Goal: Information Seeking & Learning: Learn about a topic

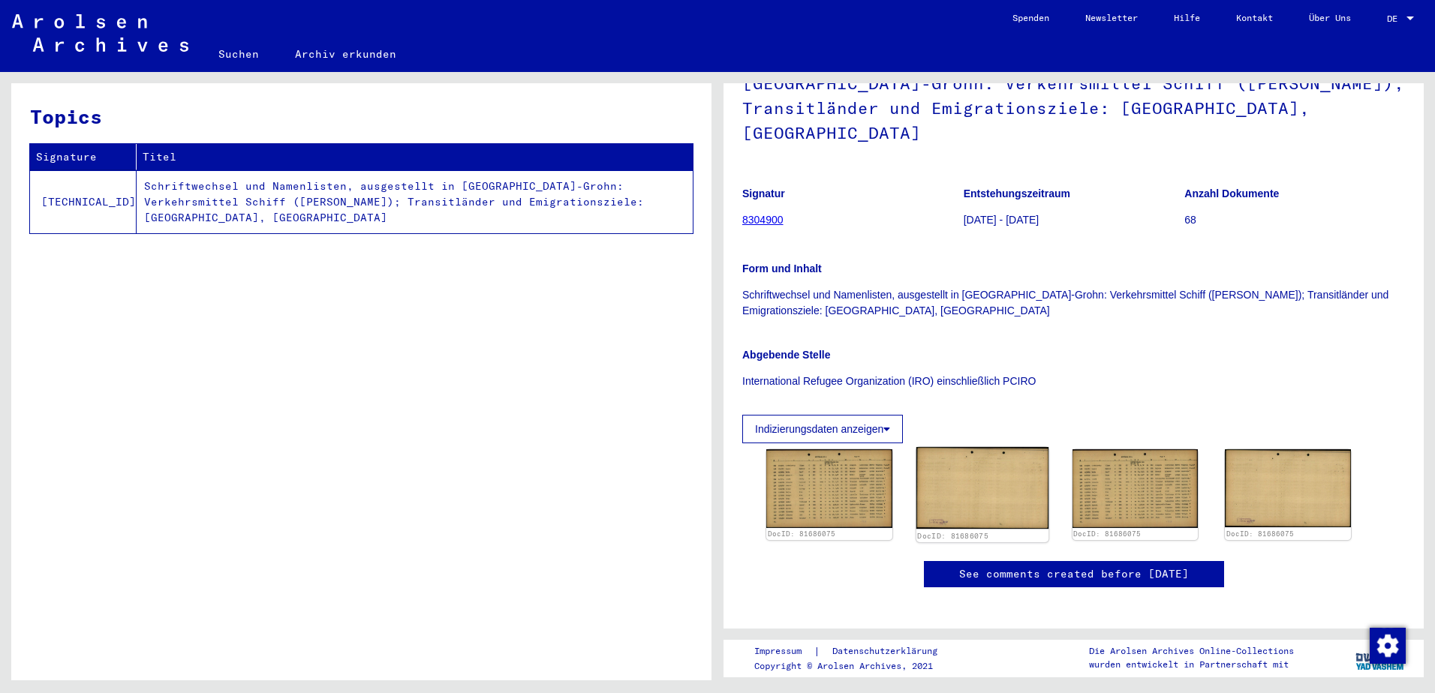
scroll to position [250, 0]
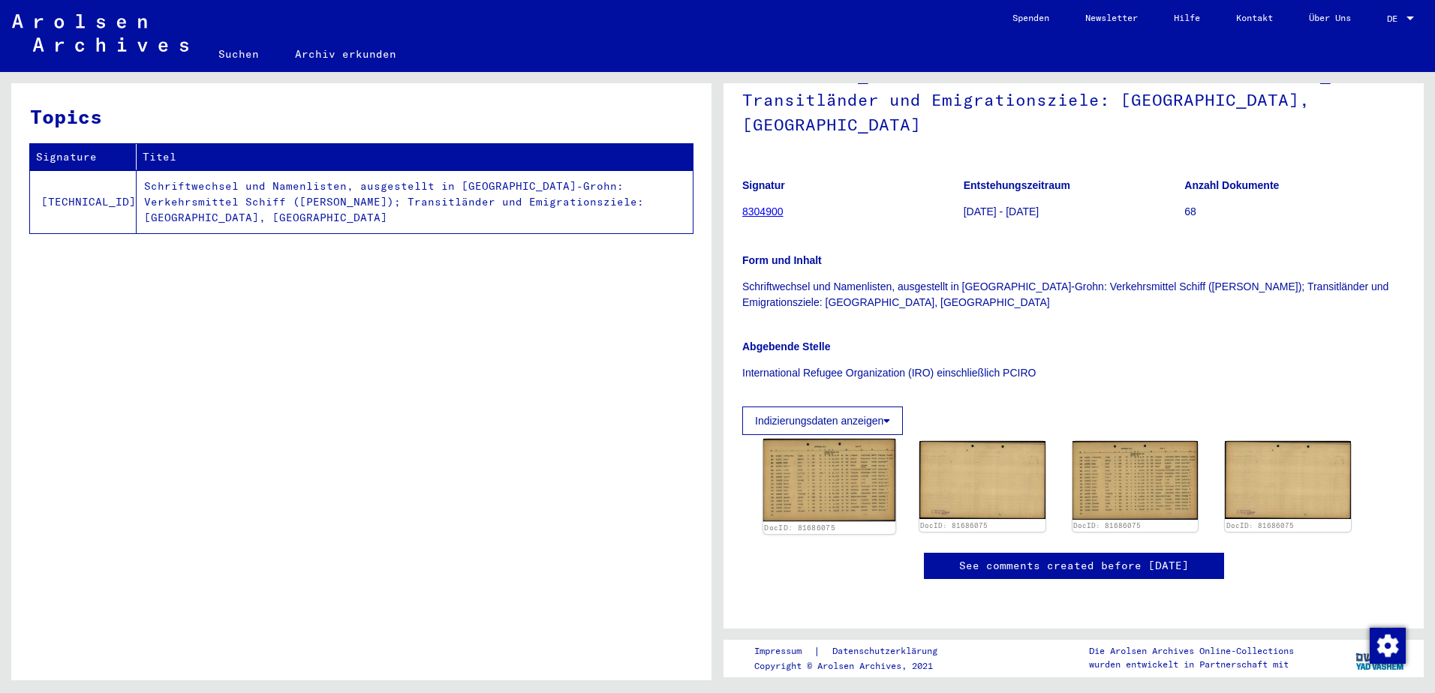
click at [809, 439] on img at bounding box center [829, 480] width 132 height 83
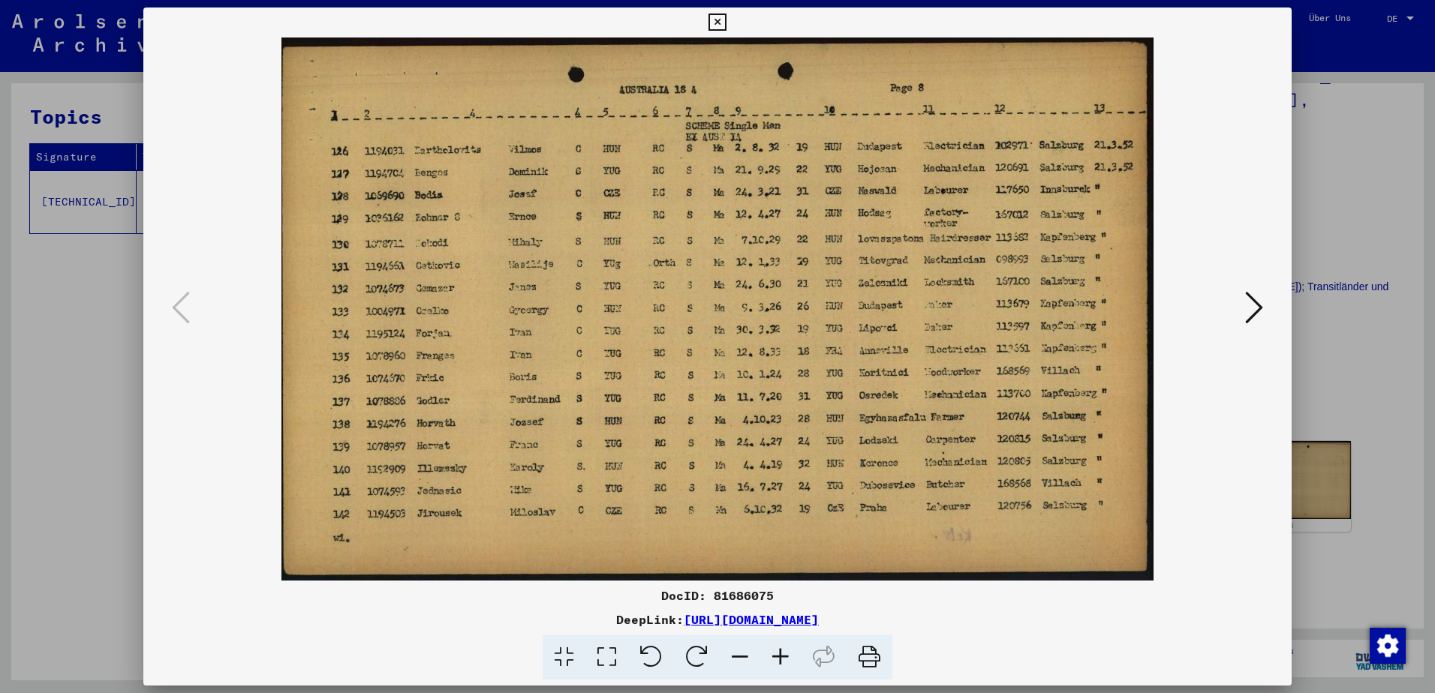
click at [1340, 253] on div at bounding box center [717, 346] width 1435 height 693
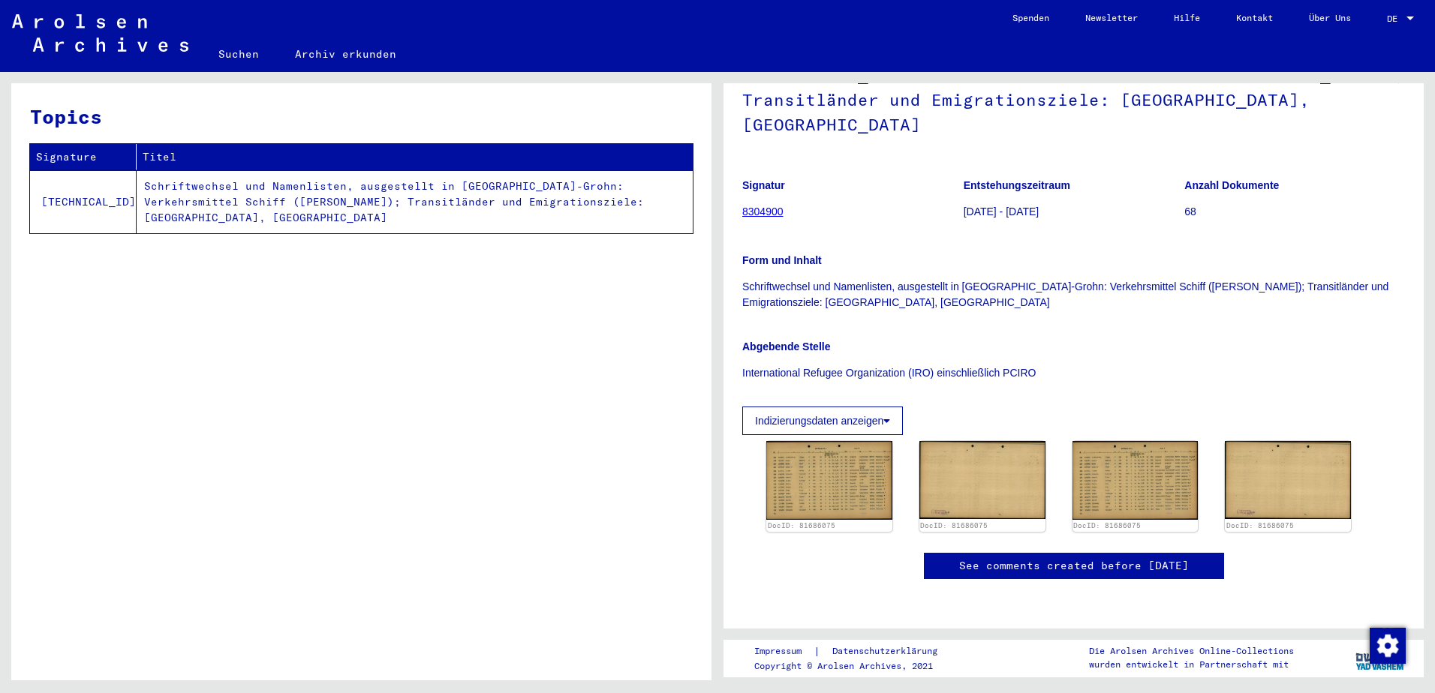
click at [777, 206] on link "8304900" at bounding box center [762, 212] width 41 height 12
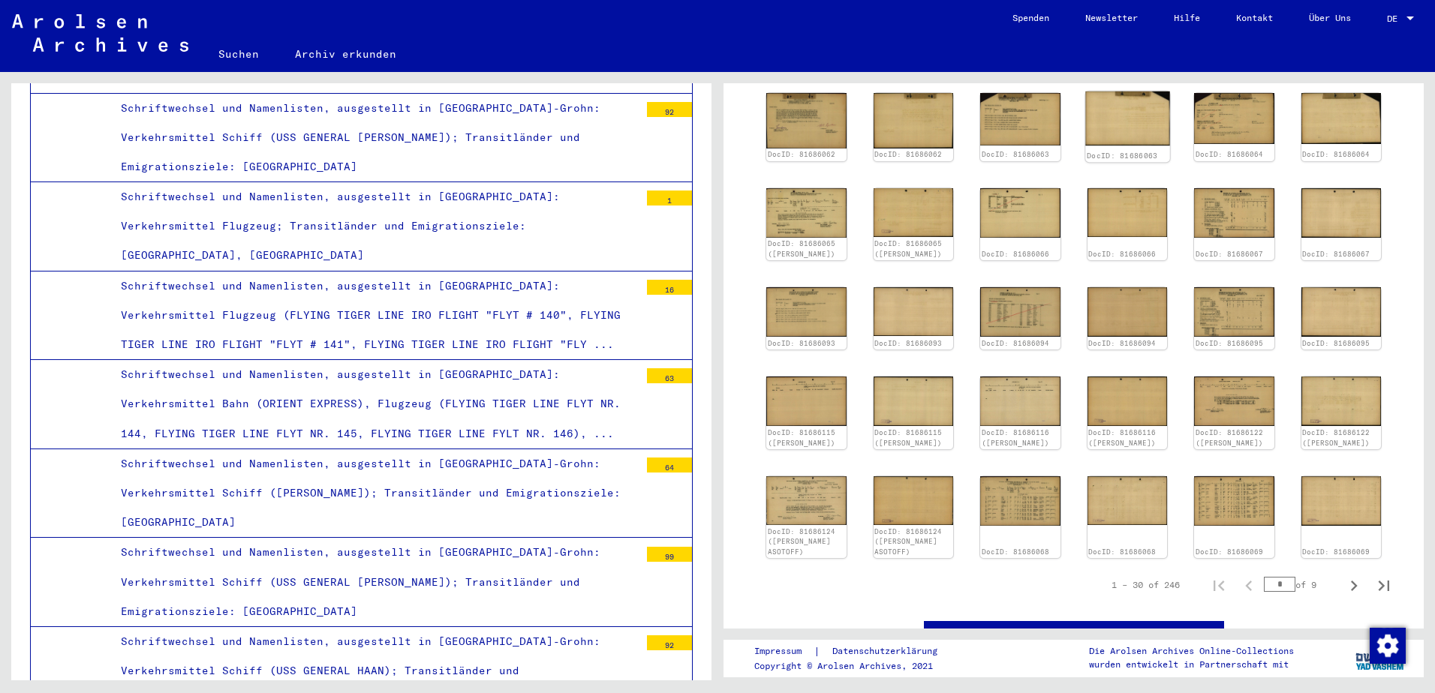
scroll to position [504, 0]
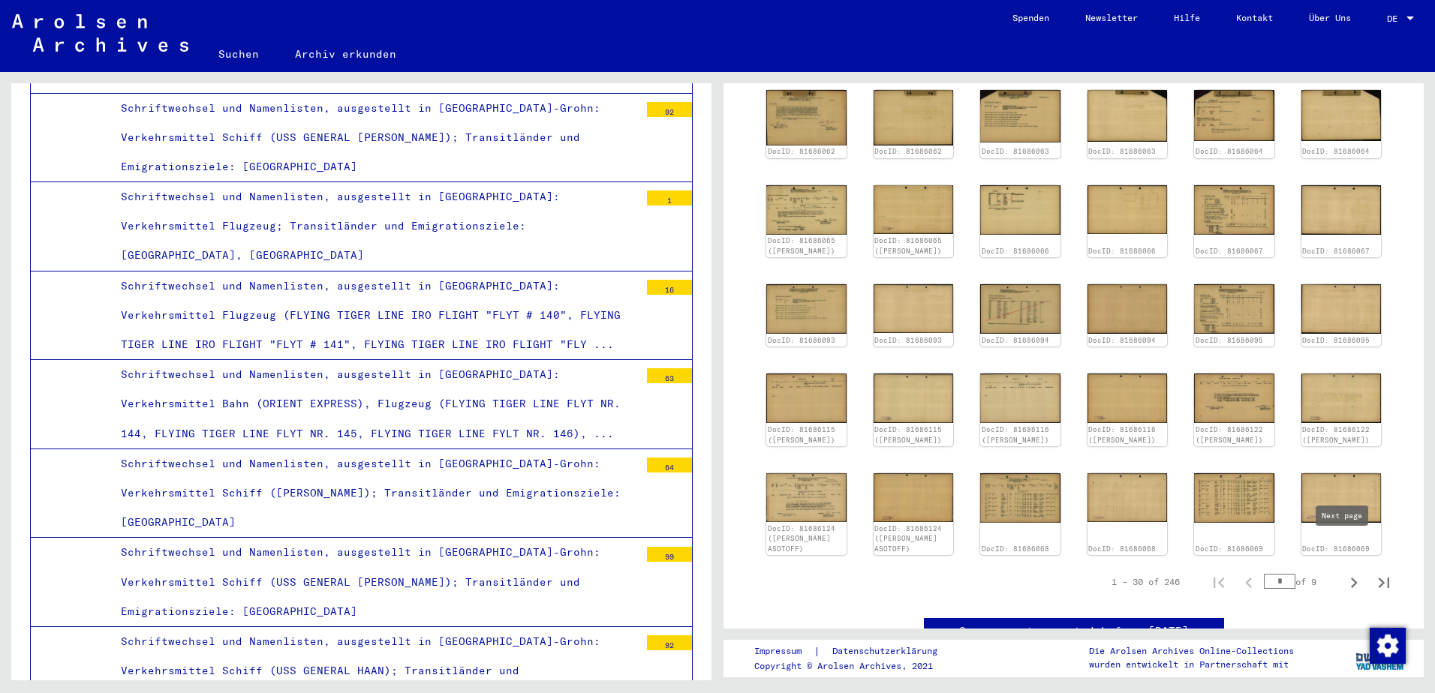
click at [1347, 567] on button "Next page" at bounding box center [1354, 582] width 30 height 30
type input "*"
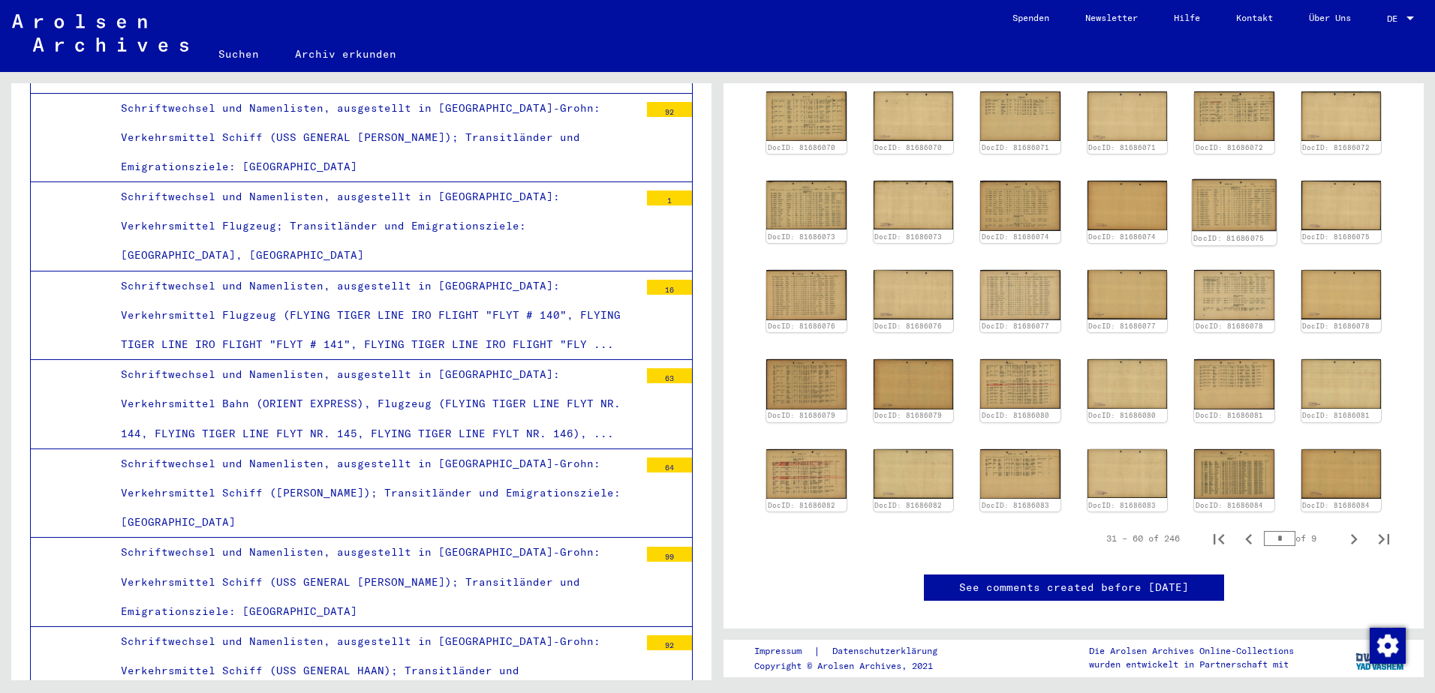
scroll to position [251, 0]
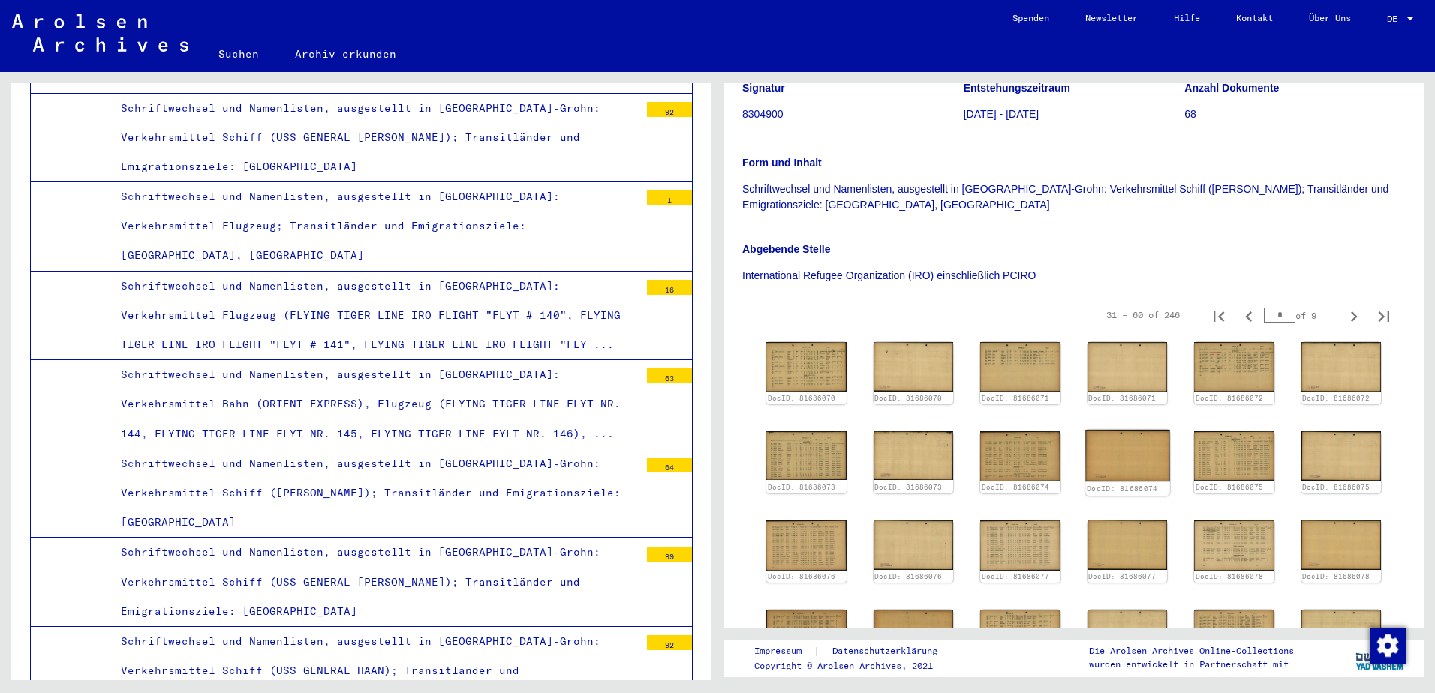
click at [1122, 430] on img at bounding box center [1127, 456] width 84 height 53
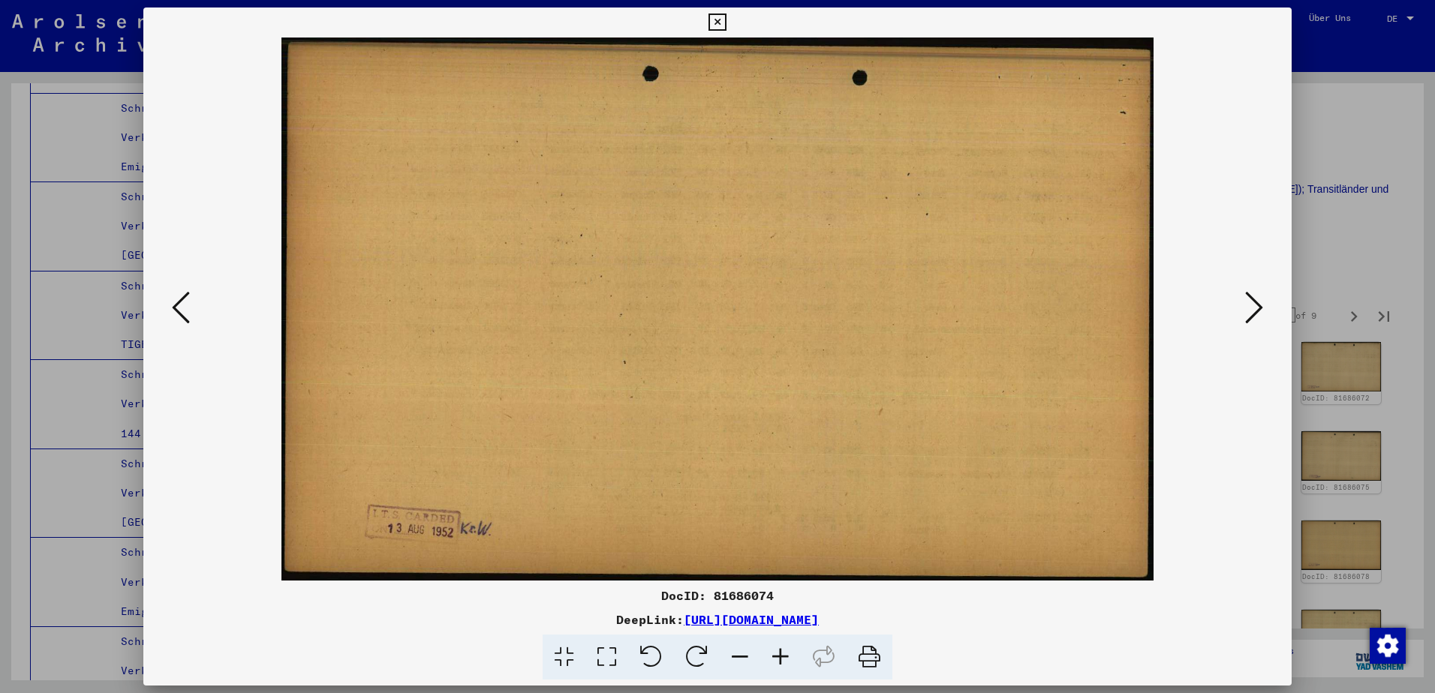
click at [1334, 403] on div at bounding box center [717, 346] width 1435 height 693
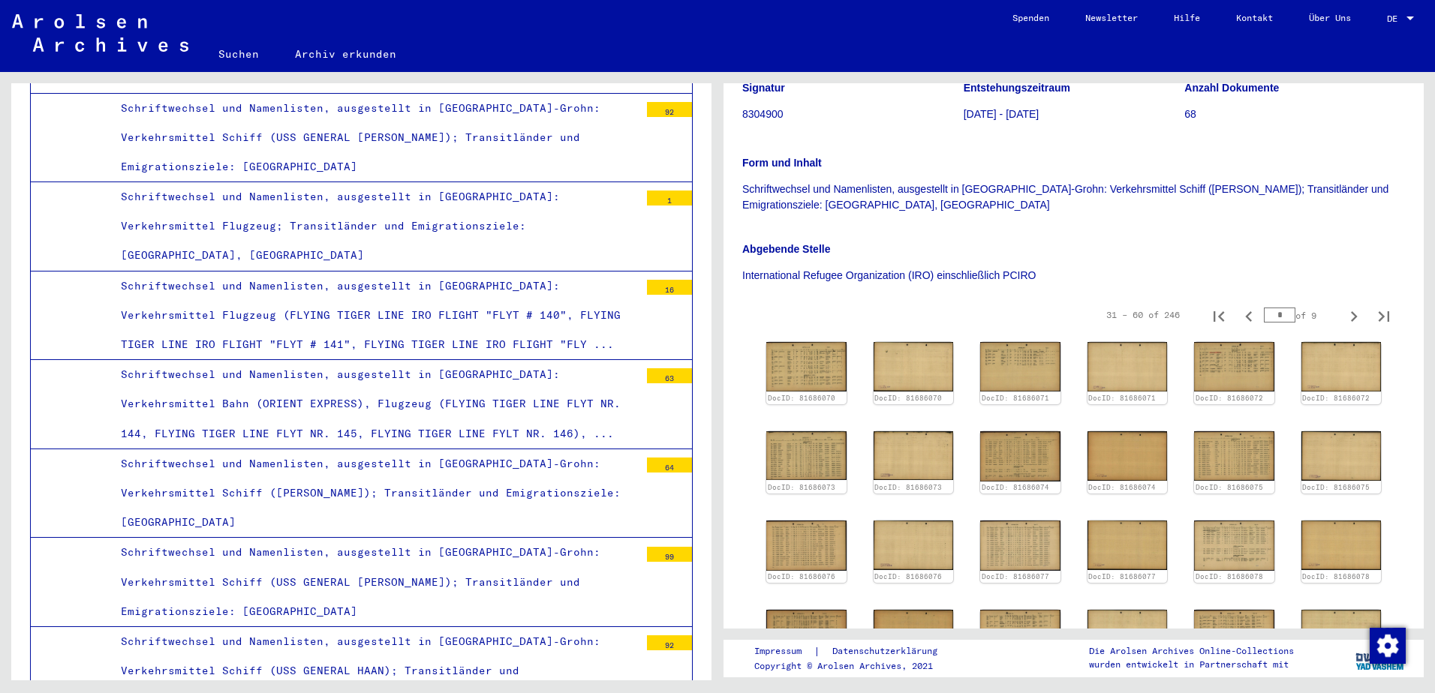
click at [1056, 415] on div "DocID: 81686070 DocID: 81686070 DocID: 81686071 DocID: 81686071 DocID: 81686072…" at bounding box center [1073, 552] width 627 height 432
click at [1026, 430] on img at bounding box center [1020, 456] width 84 height 53
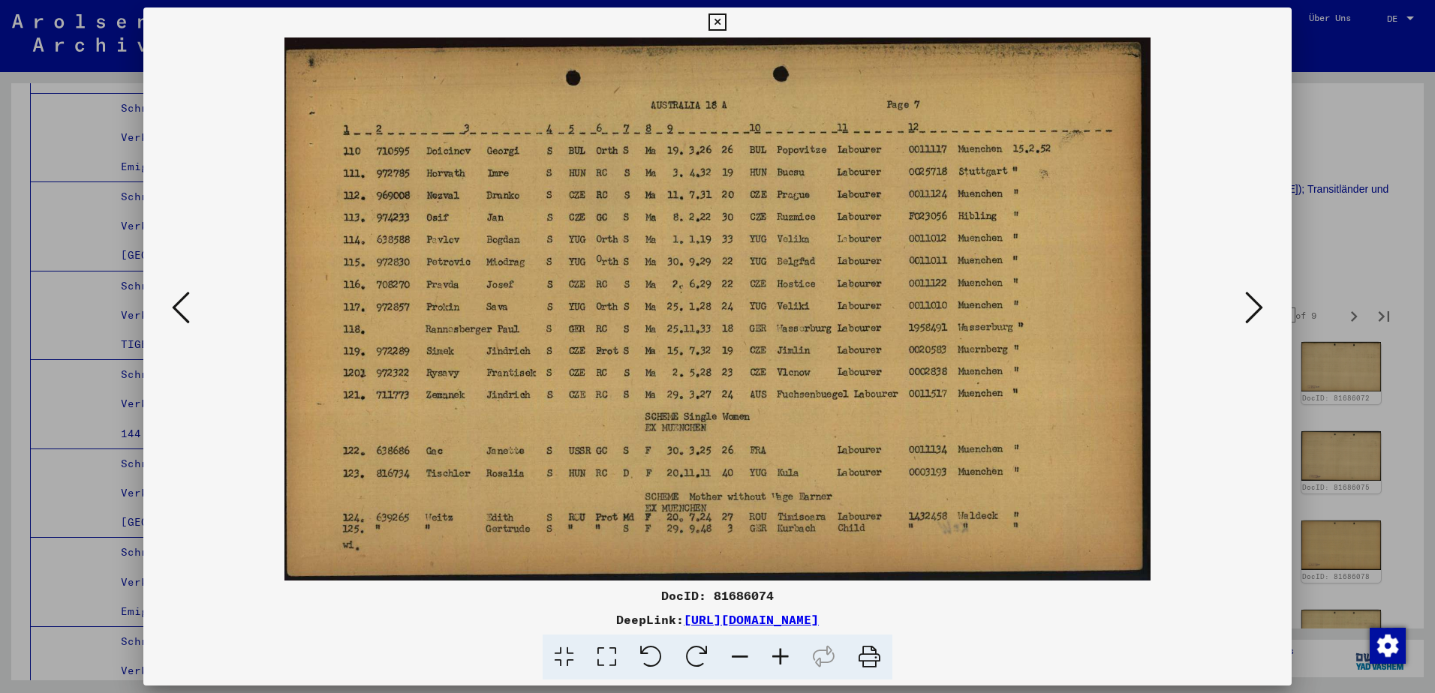
click at [1255, 298] on icon at bounding box center [1254, 308] width 18 height 36
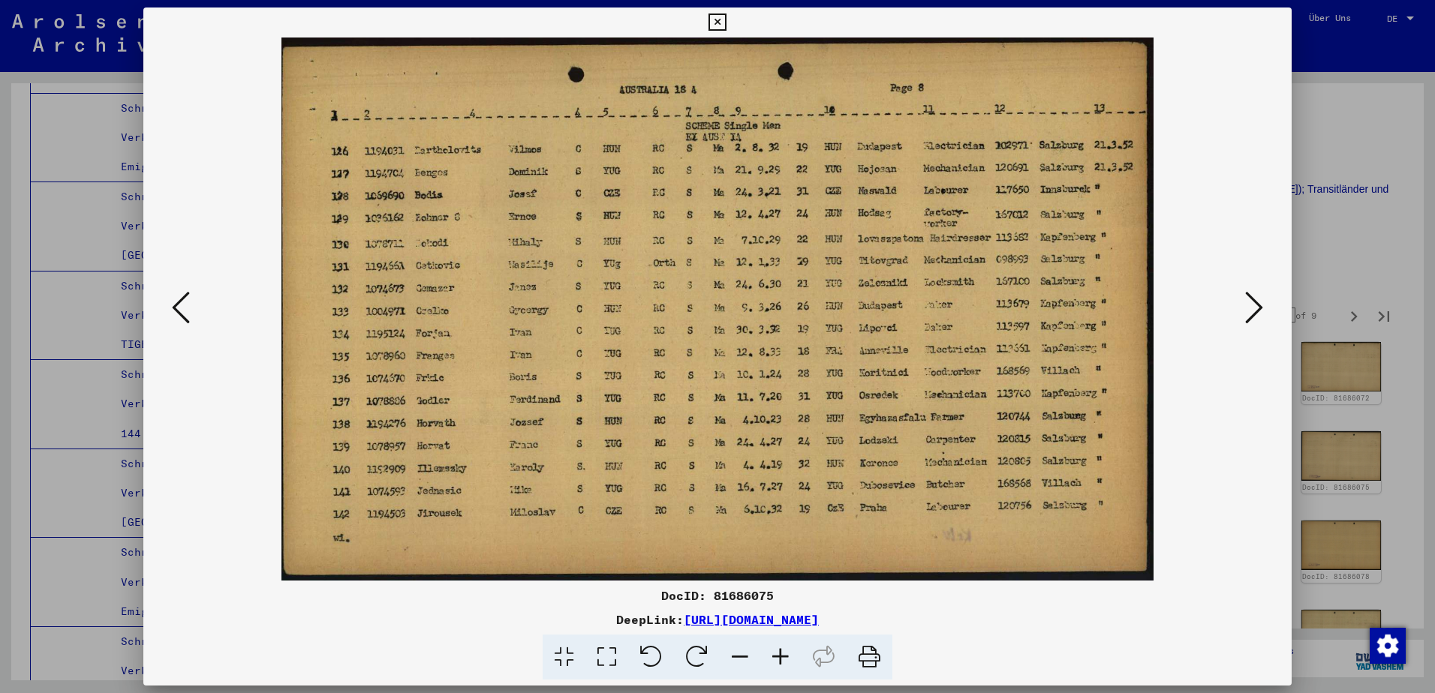
click at [1255, 298] on icon at bounding box center [1254, 308] width 18 height 36
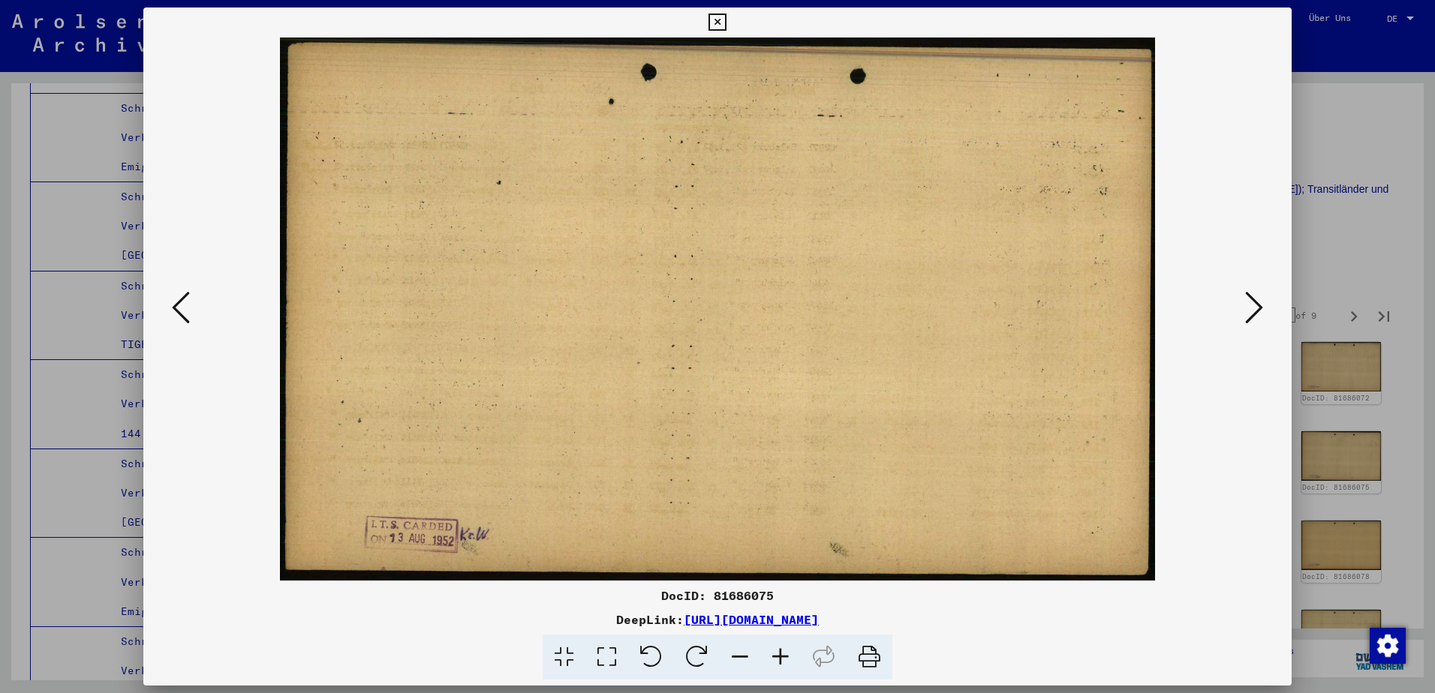
click at [1255, 298] on icon at bounding box center [1254, 308] width 18 height 36
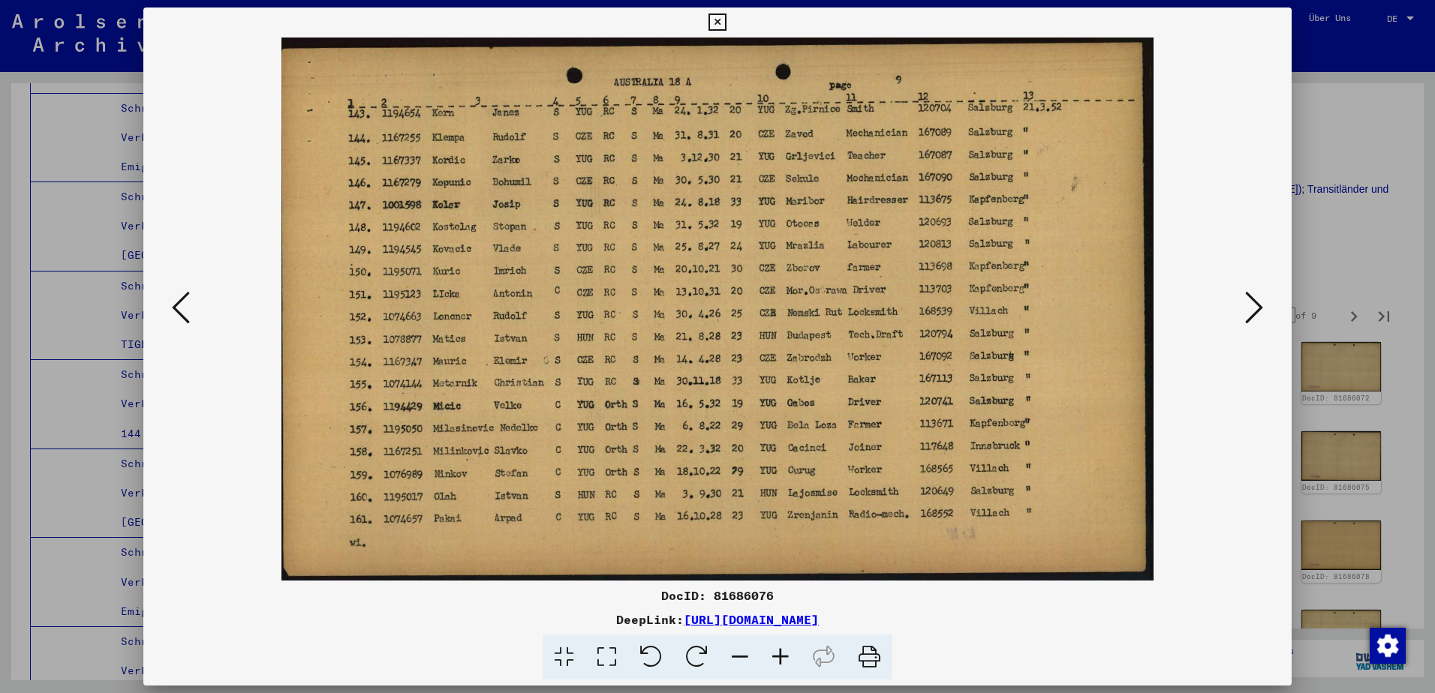
click at [1353, 344] on div at bounding box center [717, 346] width 1435 height 693
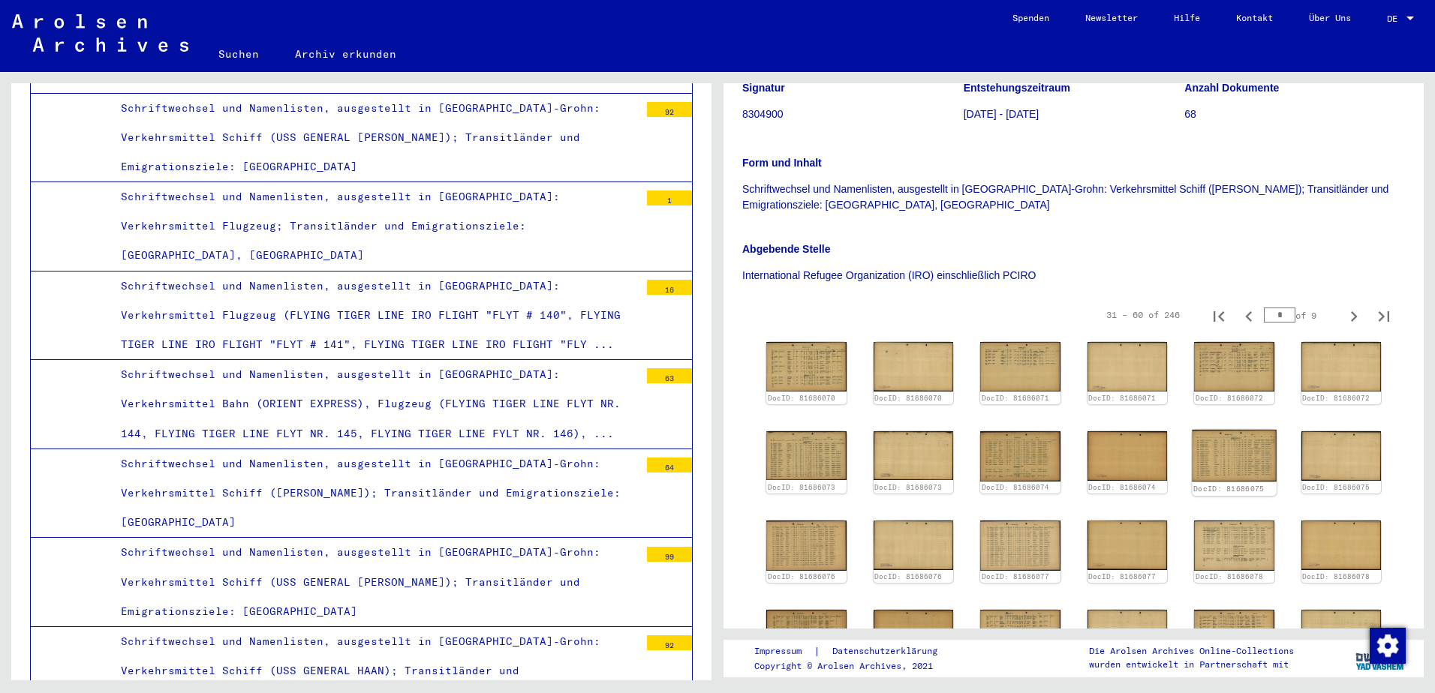
click at [1228, 430] on img at bounding box center [1234, 456] width 84 height 53
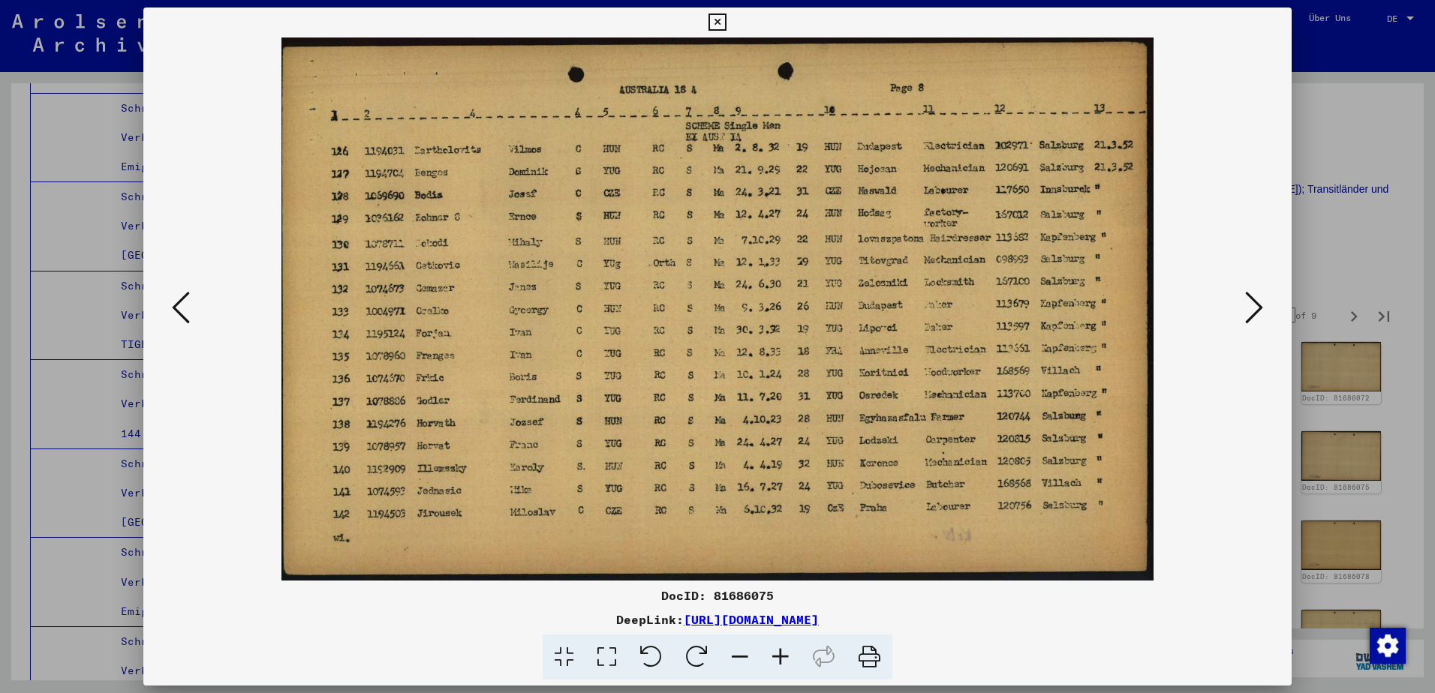
click at [176, 312] on icon at bounding box center [181, 308] width 18 height 36
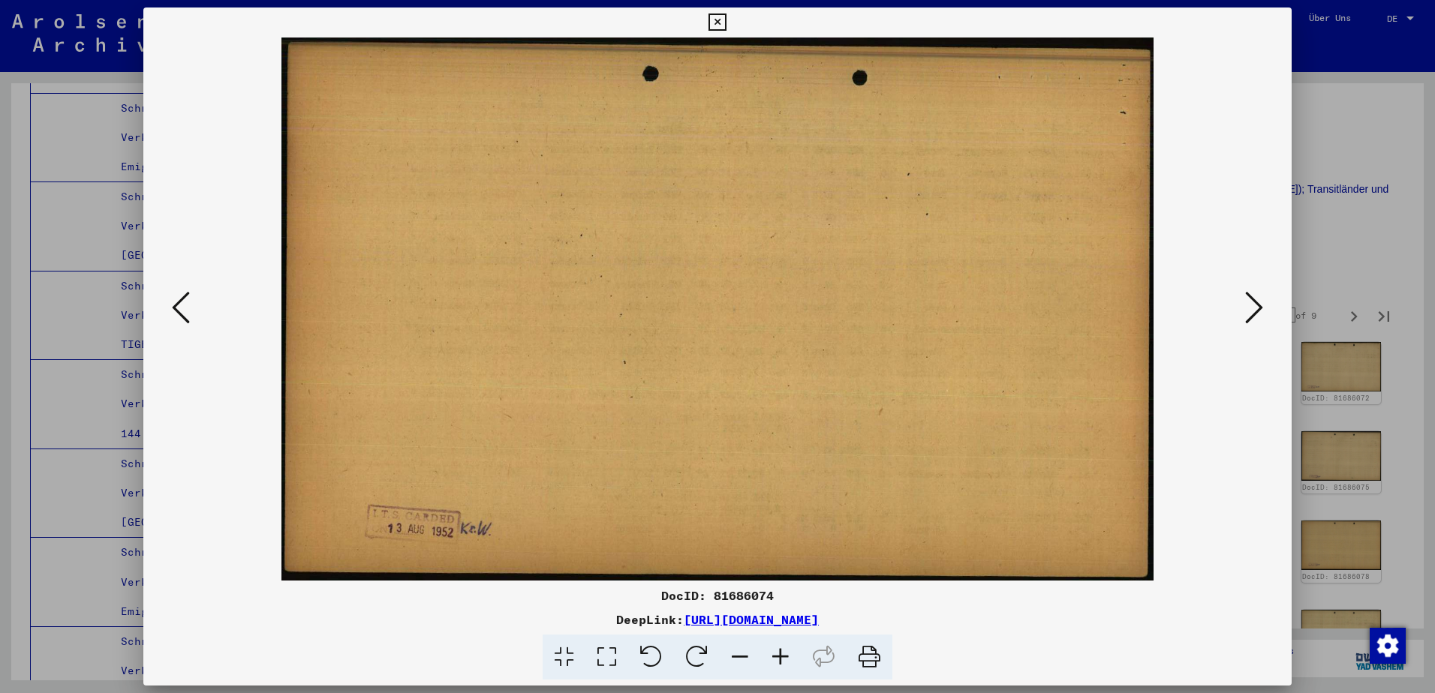
click at [176, 312] on icon at bounding box center [181, 308] width 18 height 36
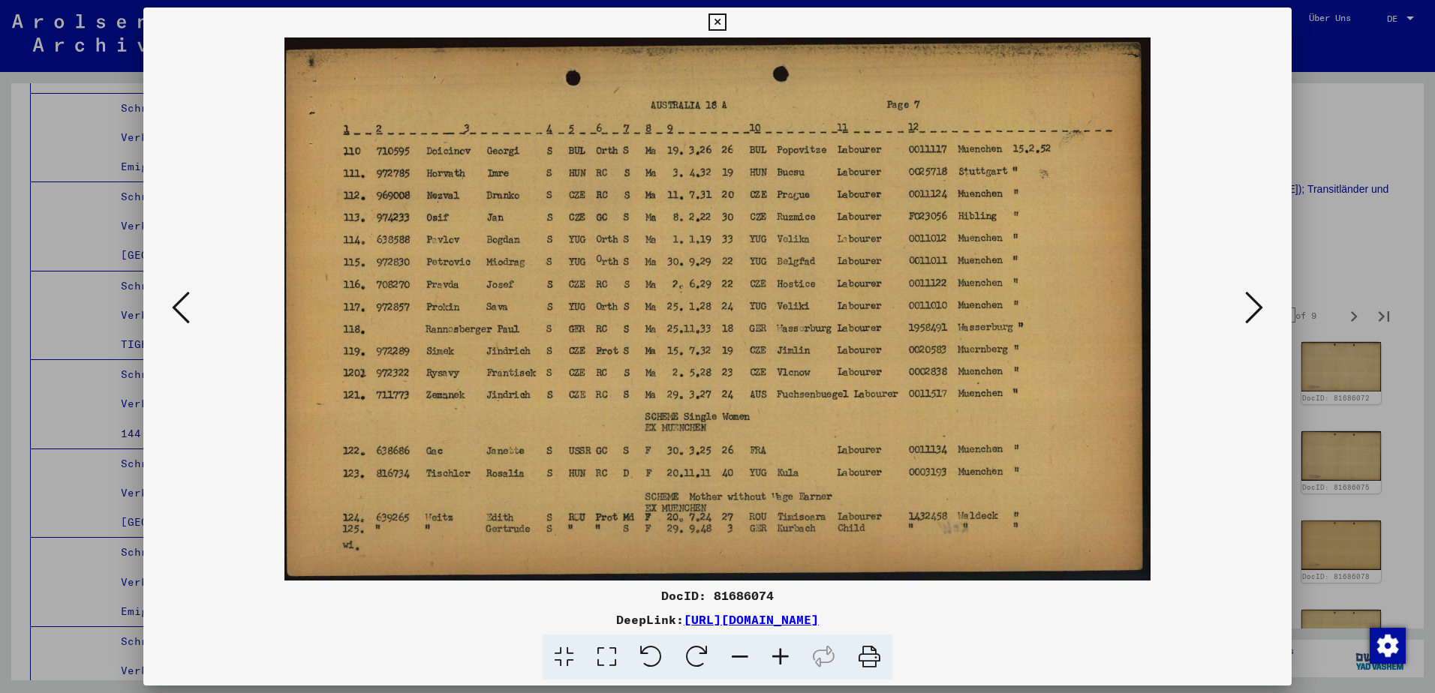
click at [1249, 306] on icon at bounding box center [1254, 308] width 18 height 36
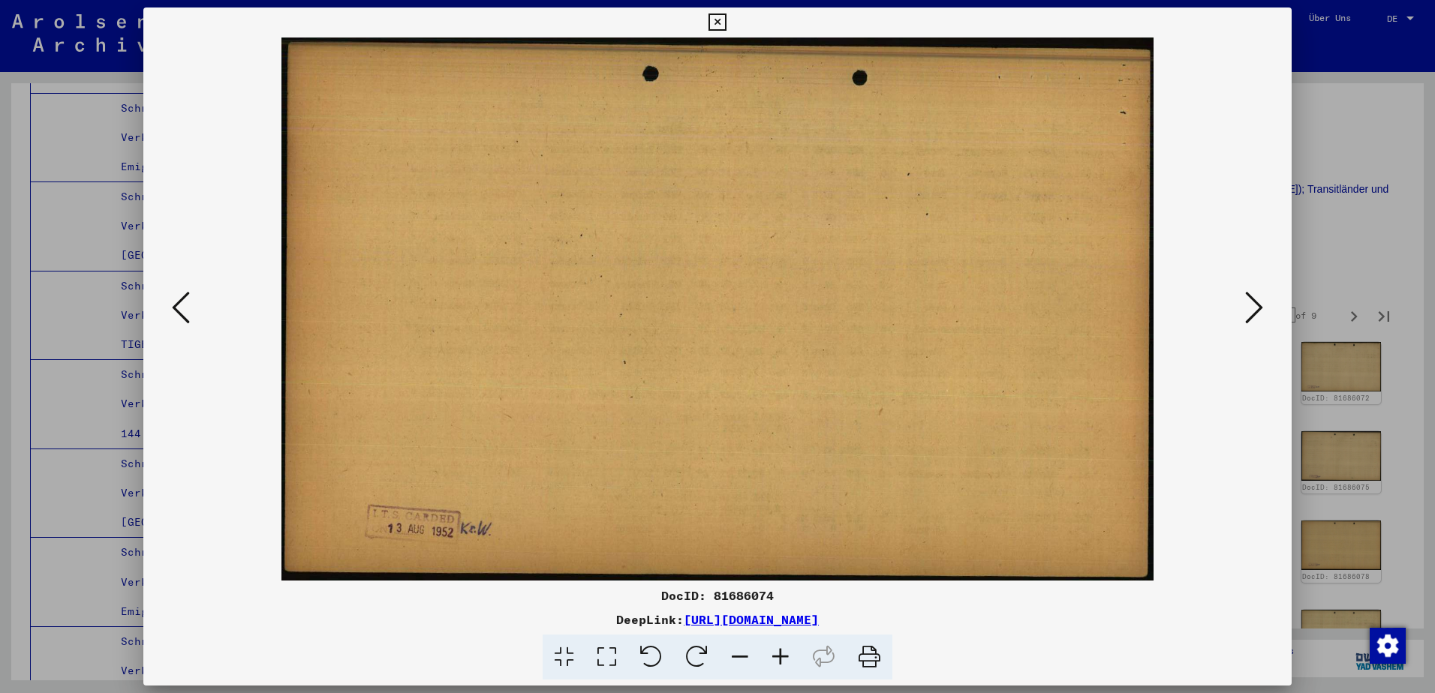
click at [1249, 306] on icon at bounding box center [1254, 308] width 18 height 36
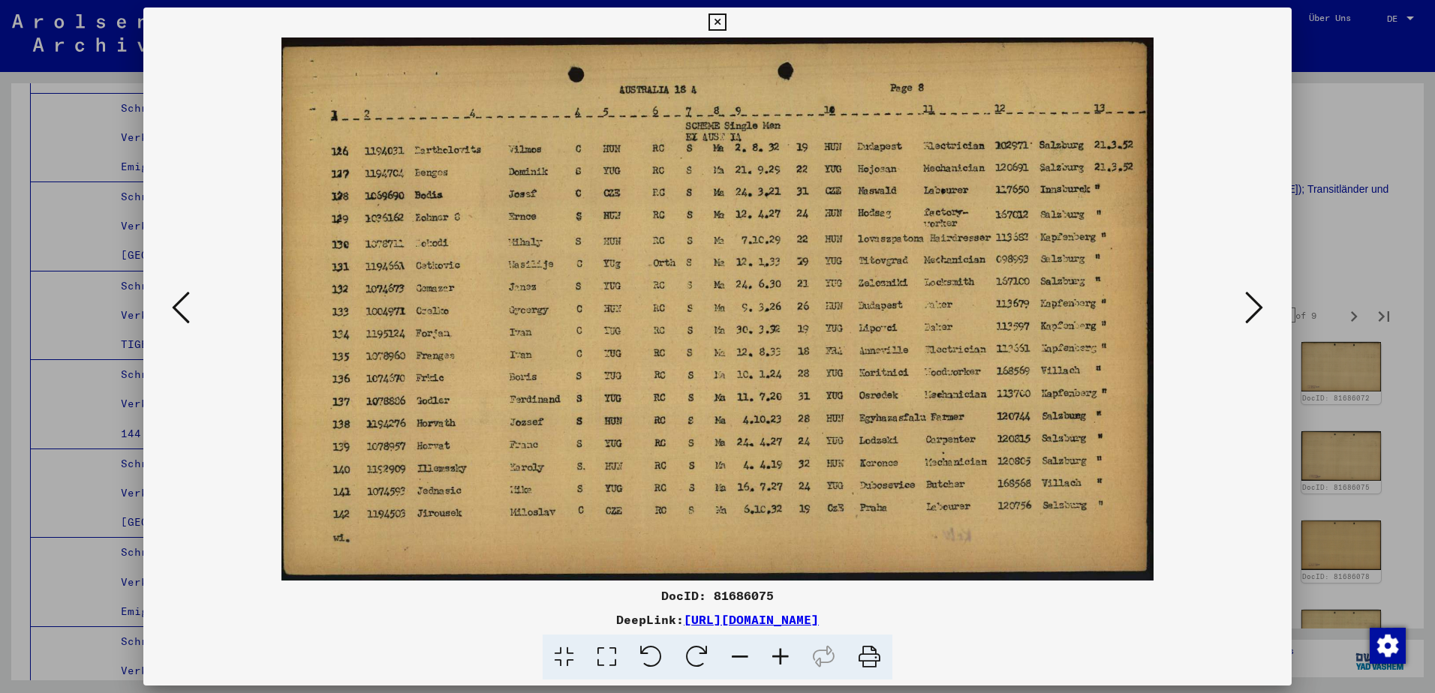
click at [1297, 248] on div at bounding box center [717, 346] width 1435 height 693
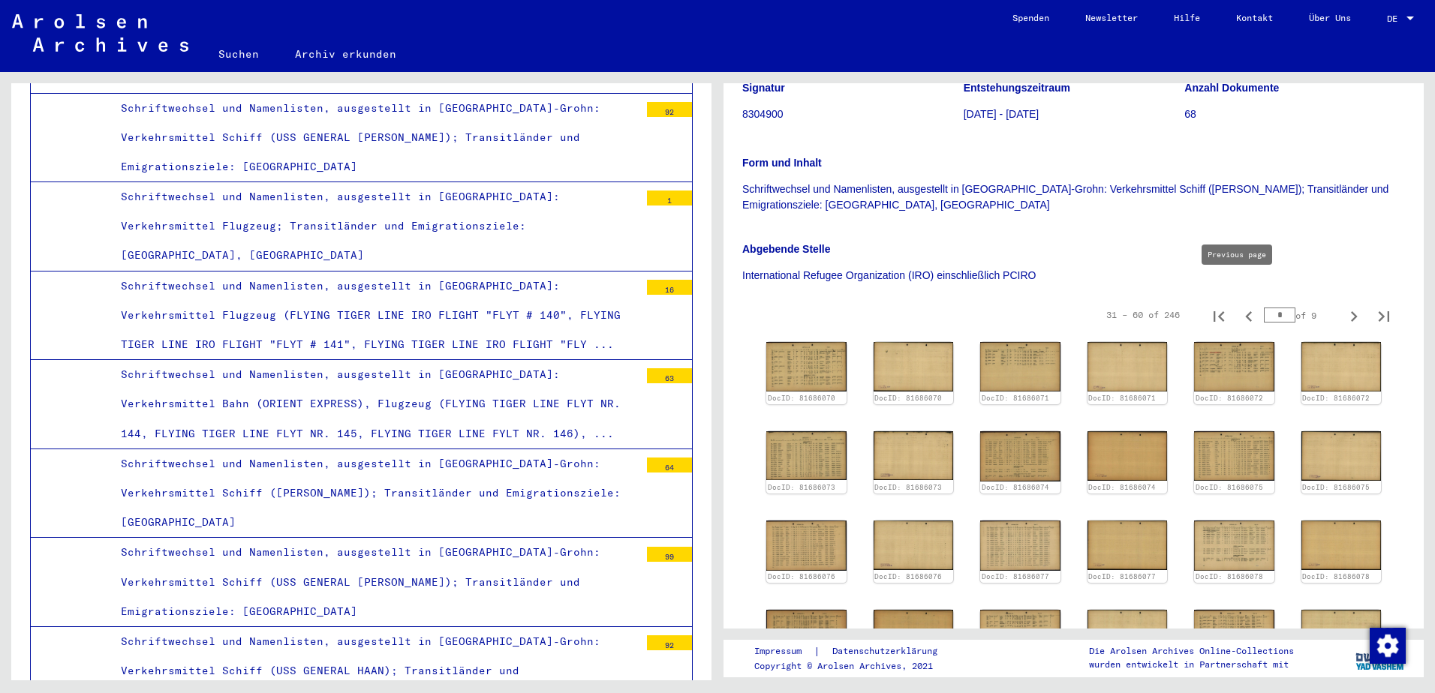
click at [1238, 306] on icon "Previous page" at bounding box center [1248, 316] width 21 height 21
type input "*"
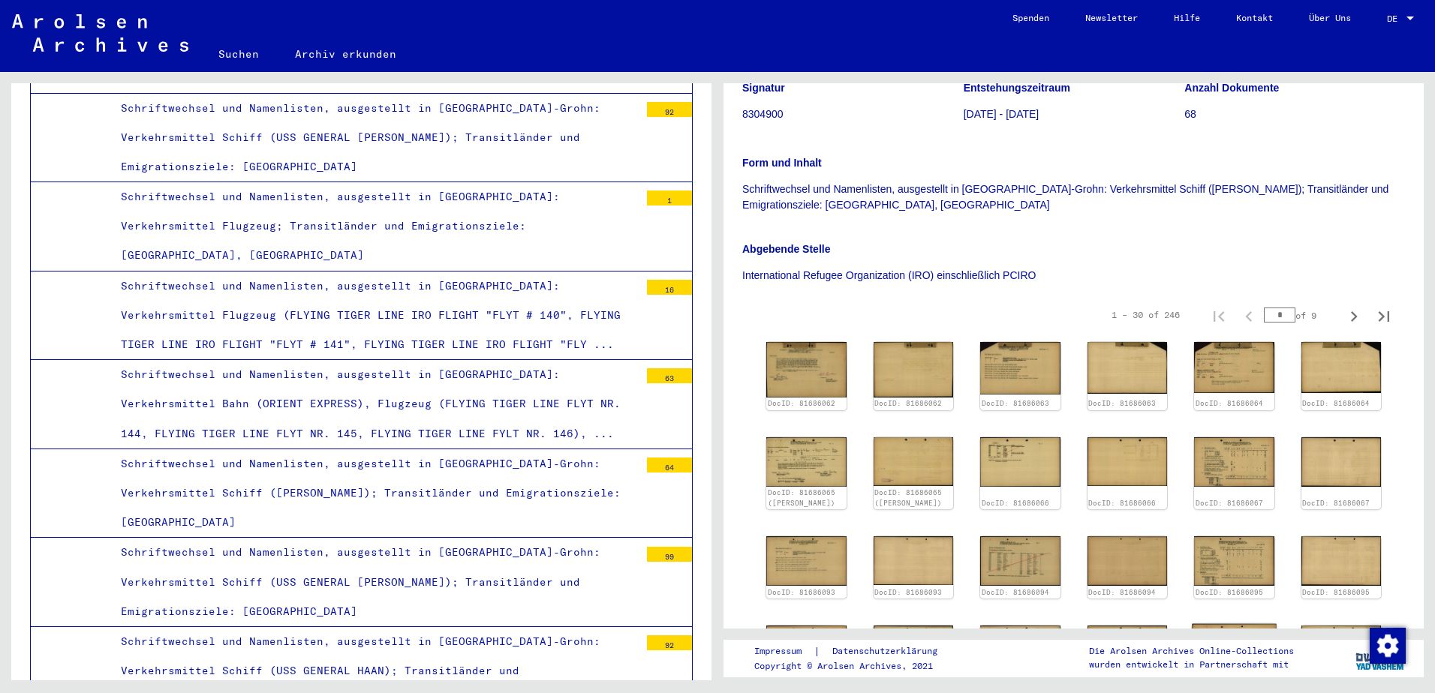
scroll to position [502, 0]
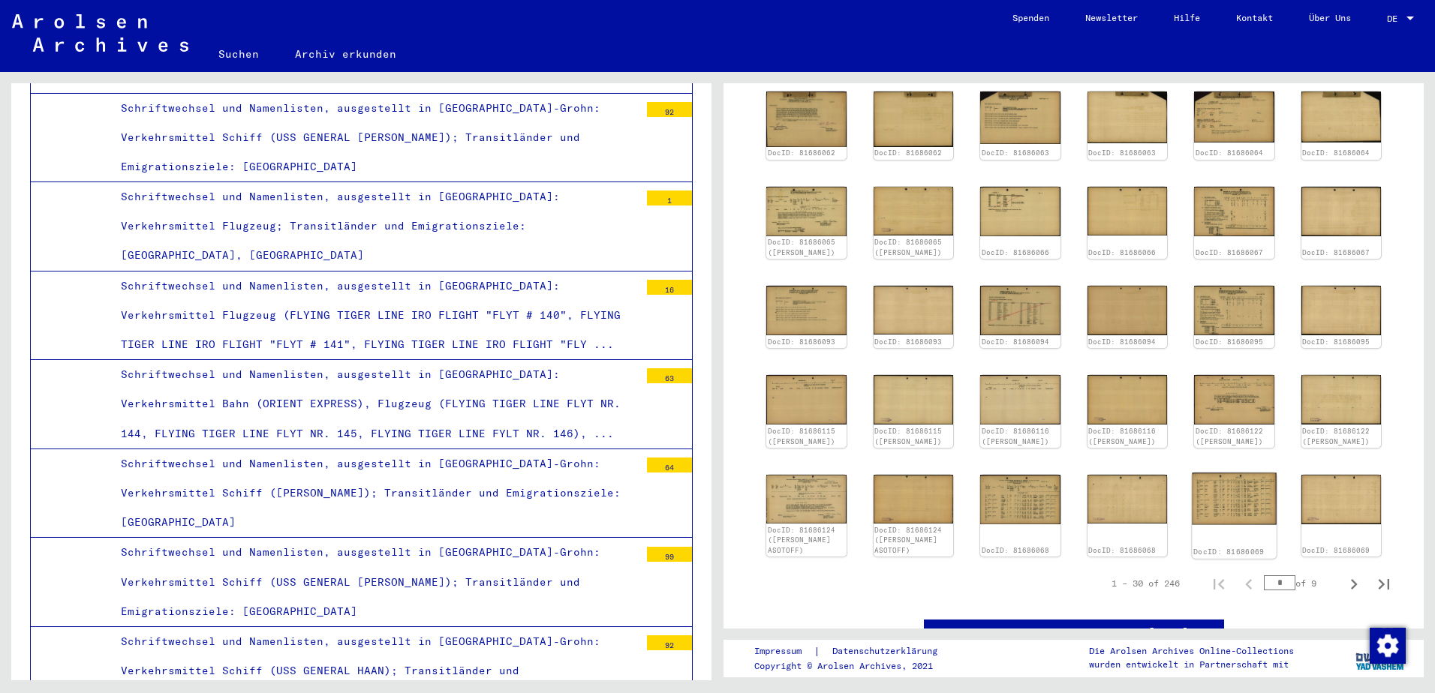
click at [1244, 473] on img at bounding box center [1234, 499] width 84 height 52
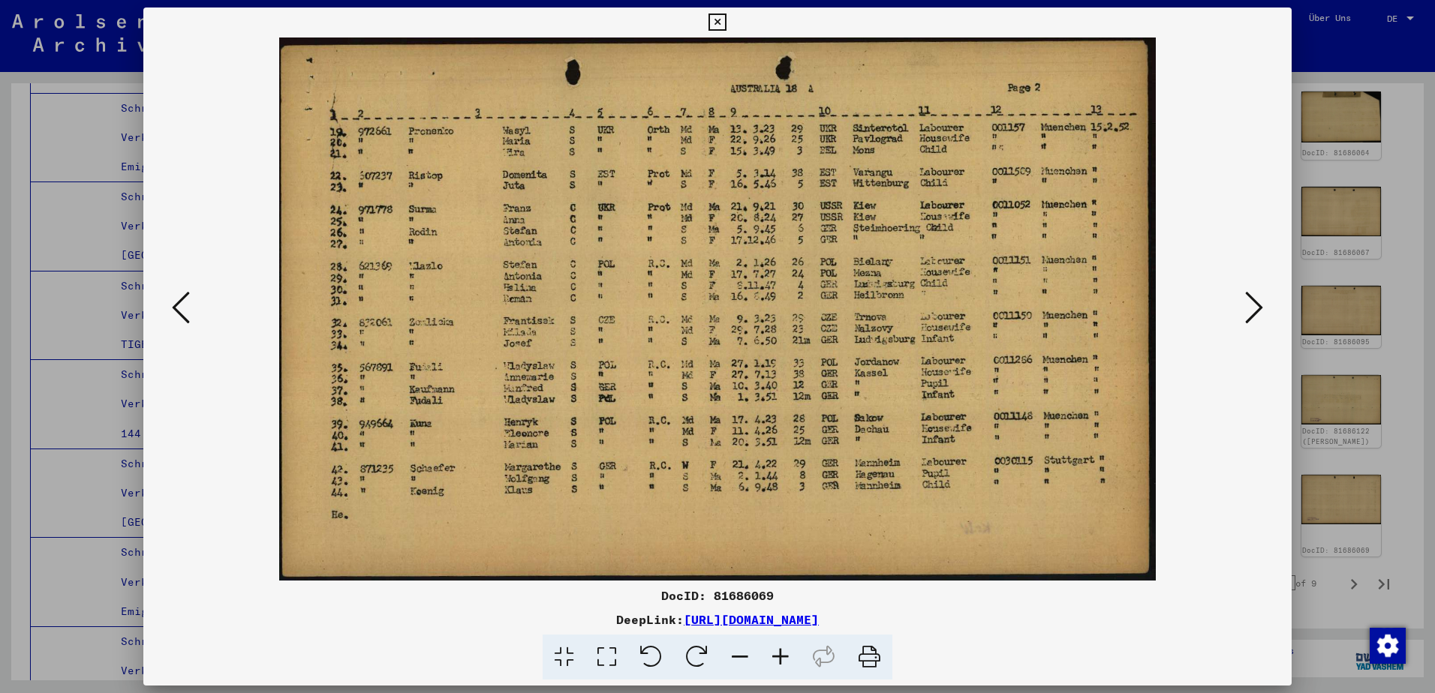
click at [202, 319] on img at bounding box center [717, 309] width 1046 height 543
click at [176, 326] on button at bounding box center [180, 308] width 27 height 43
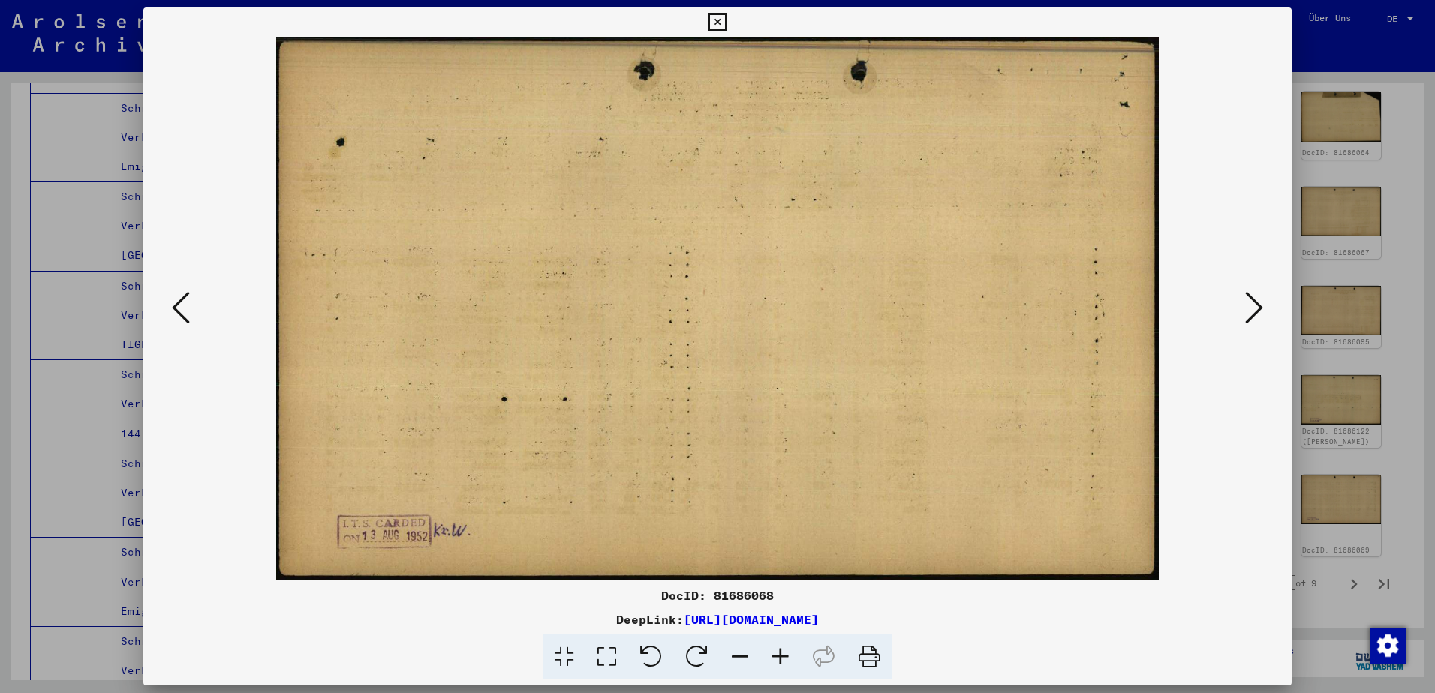
click at [176, 326] on button at bounding box center [180, 308] width 27 height 43
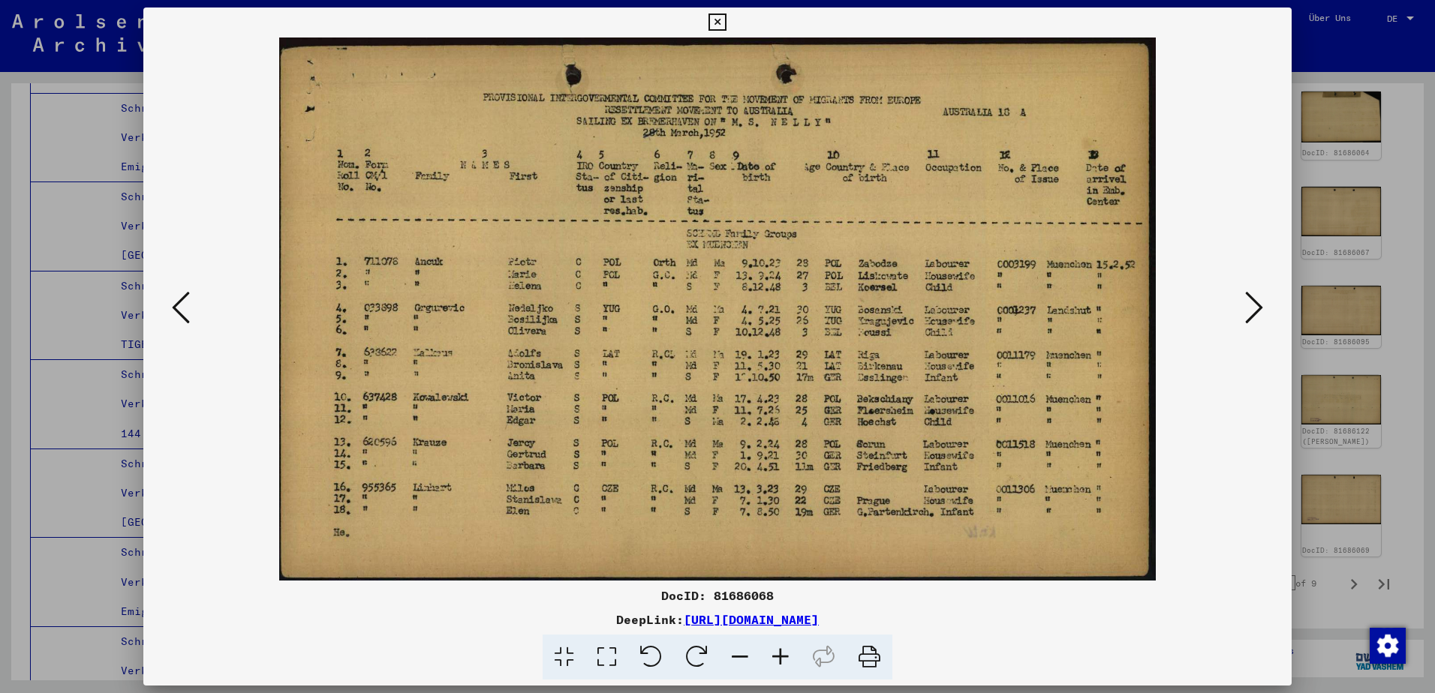
drag, startPoint x: 176, startPoint y: 326, endPoint x: 1264, endPoint y: 238, distance: 1092.4
click at [1240, 238] on div at bounding box center [717, 309] width 1148 height 543
click at [1324, 149] on div at bounding box center [717, 346] width 1435 height 693
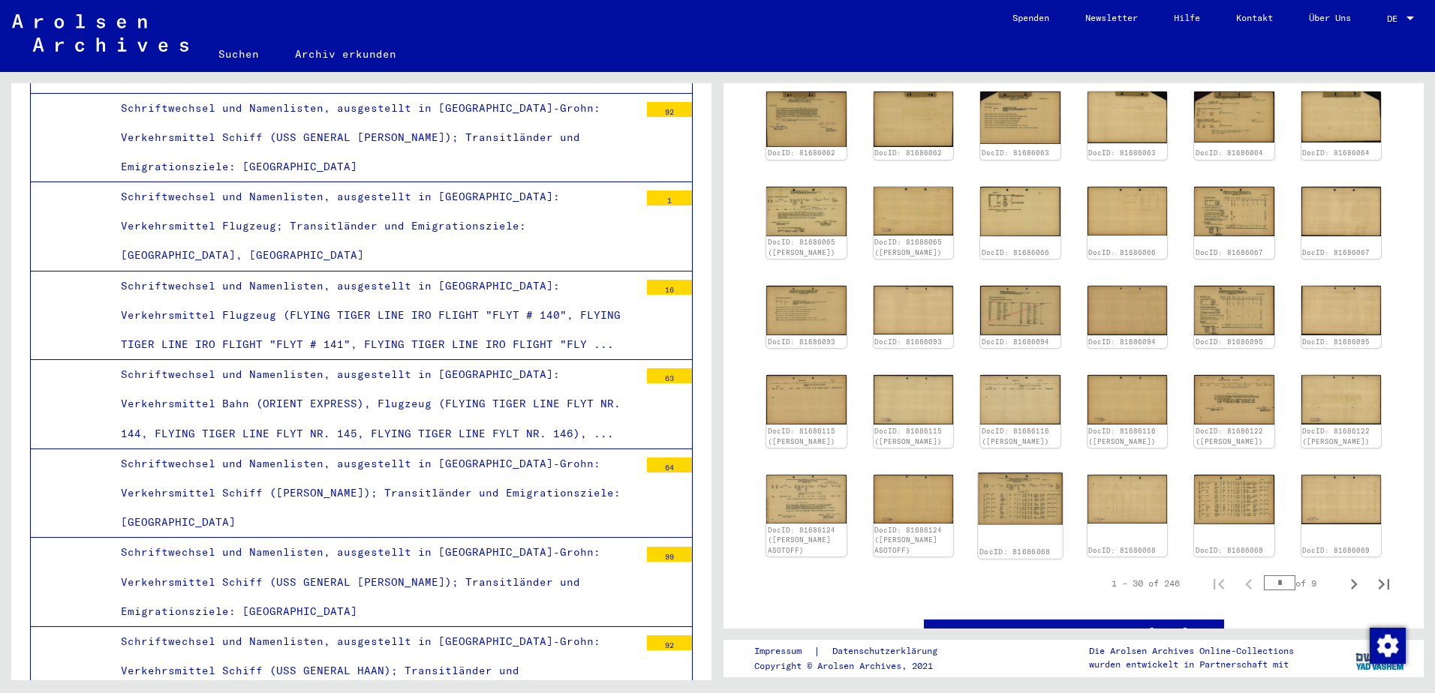
click at [1003, 473] on img at bounding box center [1020, 499] width 84 height 52
